Goal: Transaction & Acquisition: Book appointment/travel/reservation

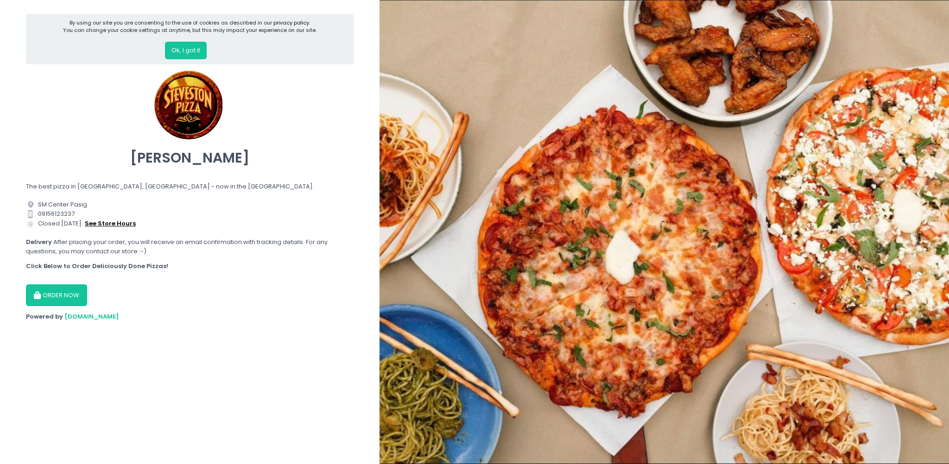
click at [125, 220] on button "see store hours" at bounding box center [110, 224] width 52 height 10
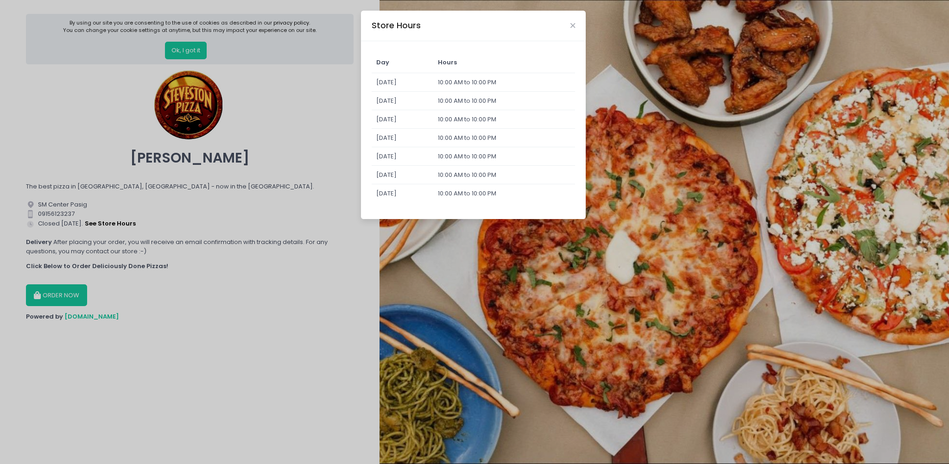
click at [240, 309] on div "Store Hours Day Hours [DATE] 10:00 AM to 10:00 PM [DATE] 10:00 AM to 10:00 PM […" at bounding box center [474, 232] width 949 height 464
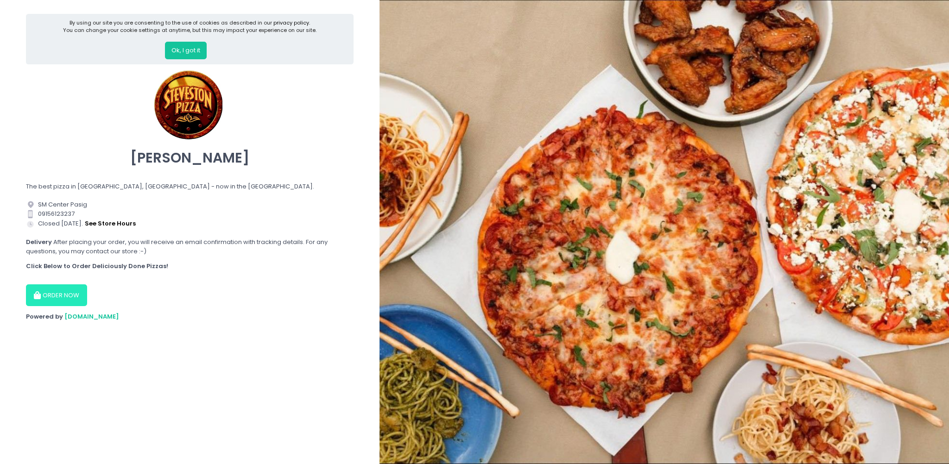
click at [78, 296] on button "ORDER NOW" at bounding box center [56, 296] width 61 height 22
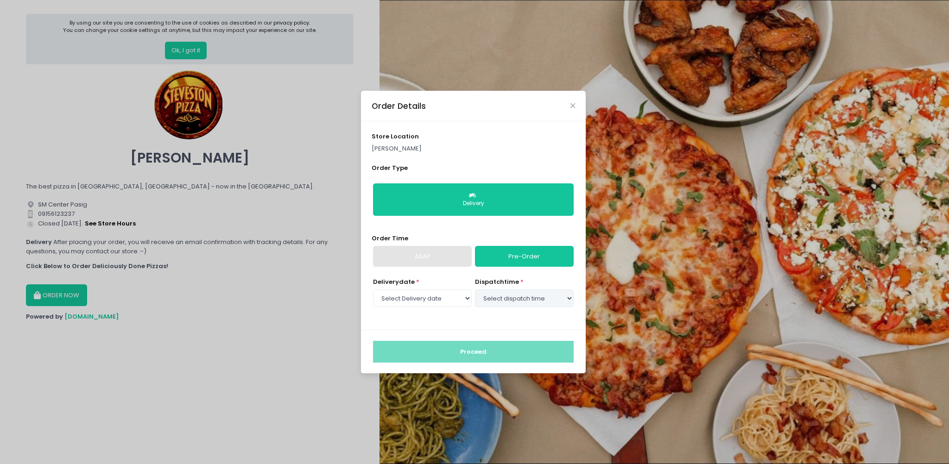
click at [467, 152] on p "[PERSON_NAME]" at bounding box center [474, 148] width 204 height 9
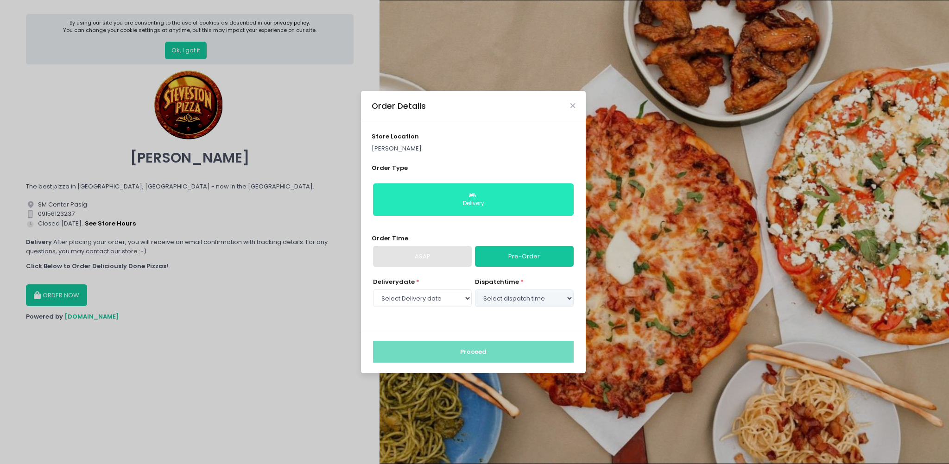
click at [451, 191] on button "Delivery" at bounding box center [473, 200] width 201 height 32
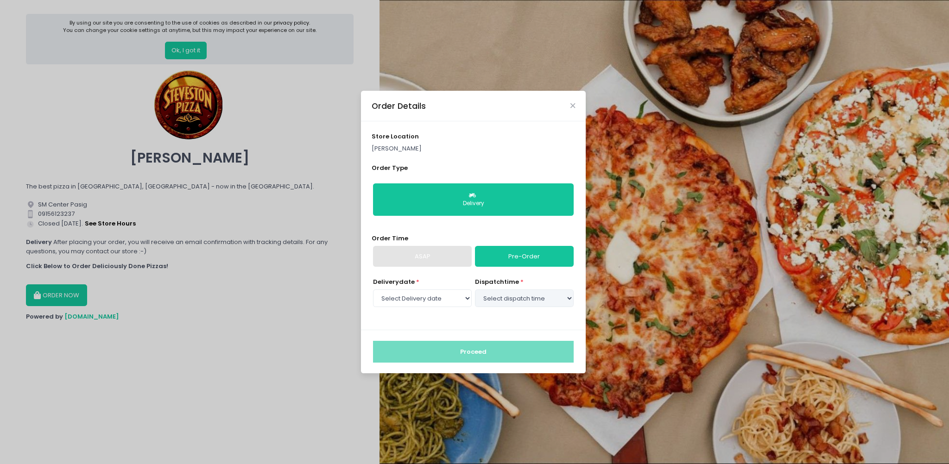
click at [514, 254] on link "Pre-Order" at bounding box center [524, 256] width 99 height 21
click at [447, 301] on select "Select Delivery date [DATE] [DATE] [DATE] [DATE] [DATE] [DATE] [DATE]" at bounding box center [422, 299] width 99 height 18
select select "[DATE]"
click at [373, 290] on select "Select Delivery date [DATE] [DATE] [DATE] [DATE] [DATE] [DATE] [DATE]" at bounding box center [422, 299] width 99 height 18
click at [521, 294] on select "Select dispatch time 10:00 AM - 10:30 AM 10:30 AM - 11:00 AM 11:00 AM - 11:30 A…" at bounding box center [524, 299] width 99 height 18
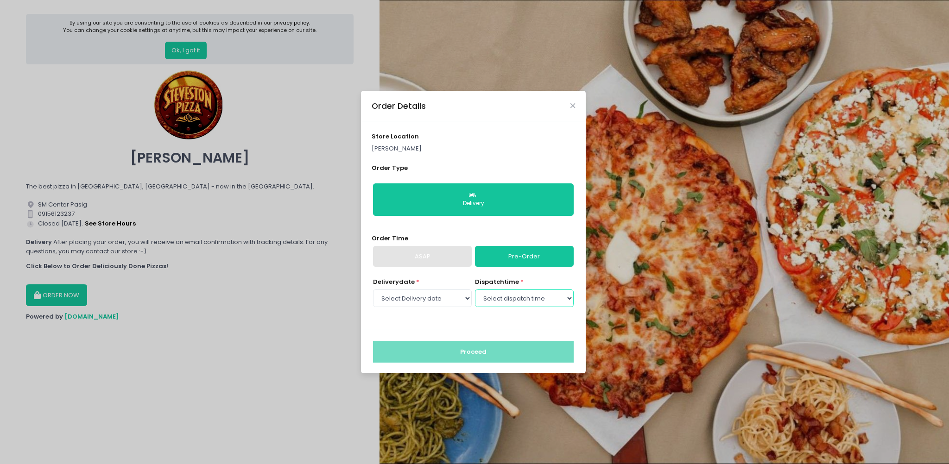
select select "20:30"
click at [475, 290] on select "Select dispatch time 10:00 AM - 10:30 AM 10:30 AM - 11:00 AM 11:00 AM - 11:30 A…" at bounding box center [524, 299] width 99 height 18
click at [505, 345] on button "Proceed" at bounding box center [473, 352] width 201 height 22
